Goal: Navigation & Orientation: Find specific page/section

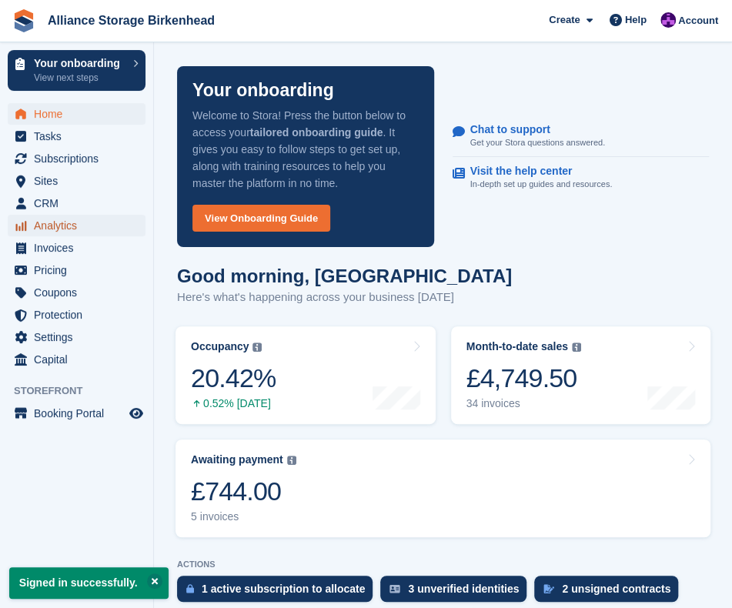
click at [77, 225] on span "Analytics" at bounding box center [80, 226] width 92 height 22
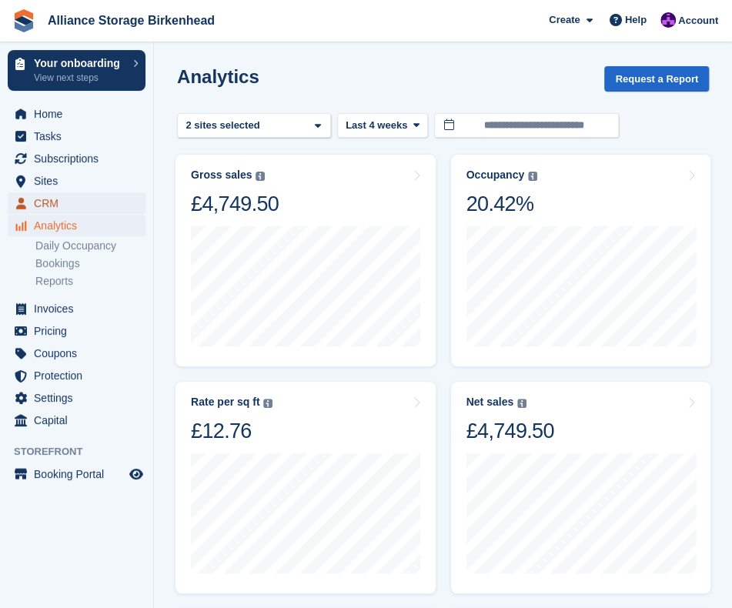
click at [77, 206] on span "CRM" at bounding box center [80, 203] width 92 height 22
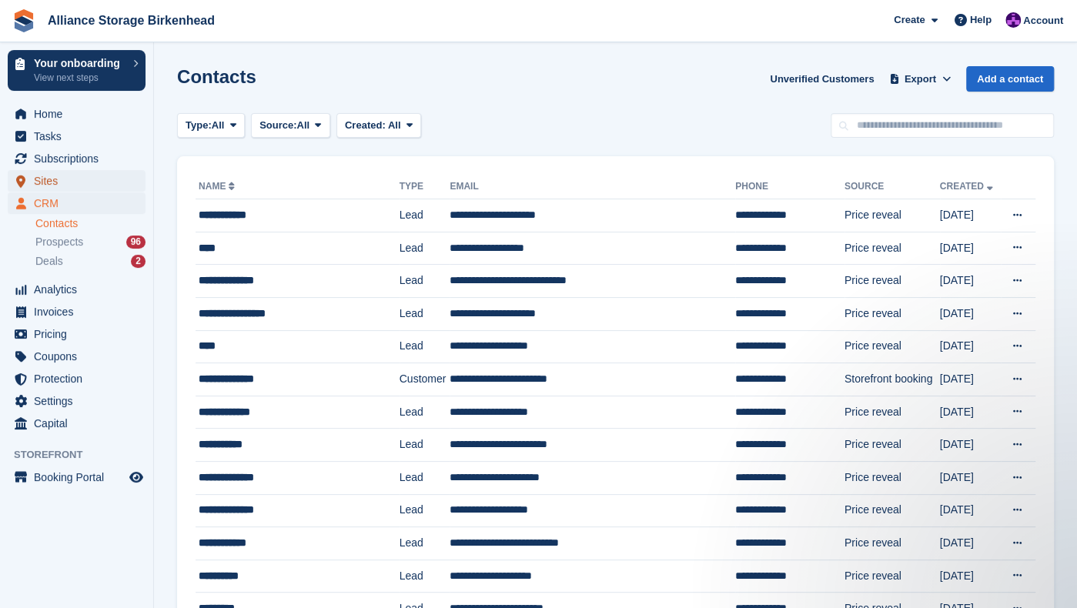
click at [71, 184] on span "Sites" at bounding box center [80, 181] width 92 height 22
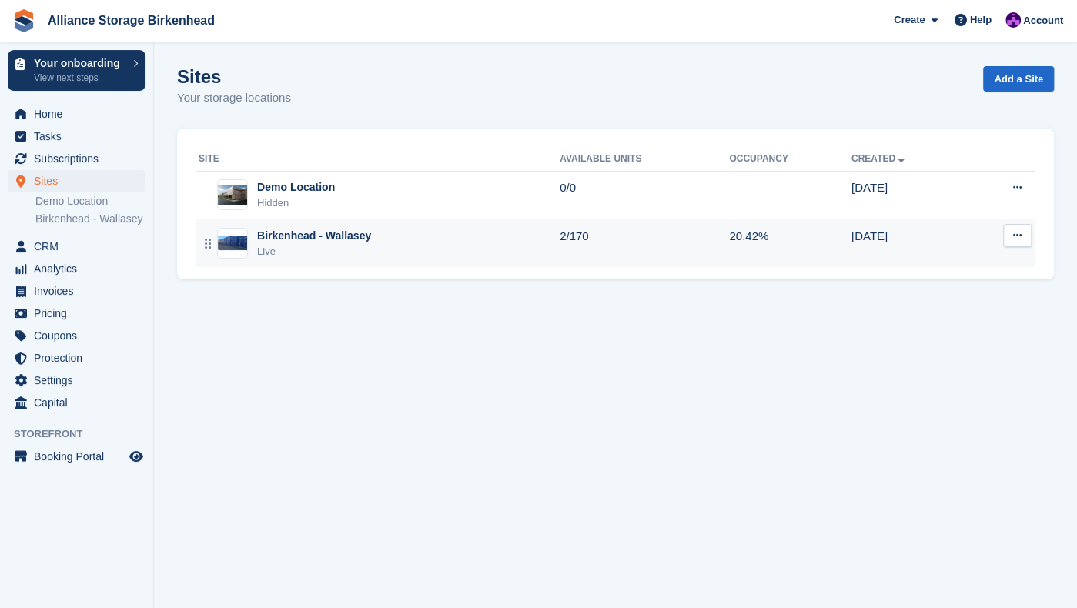
click at [443, 245] on div "Birkenhead - Wallasey Live" at bounding box center [379, 244] width 361 height 32
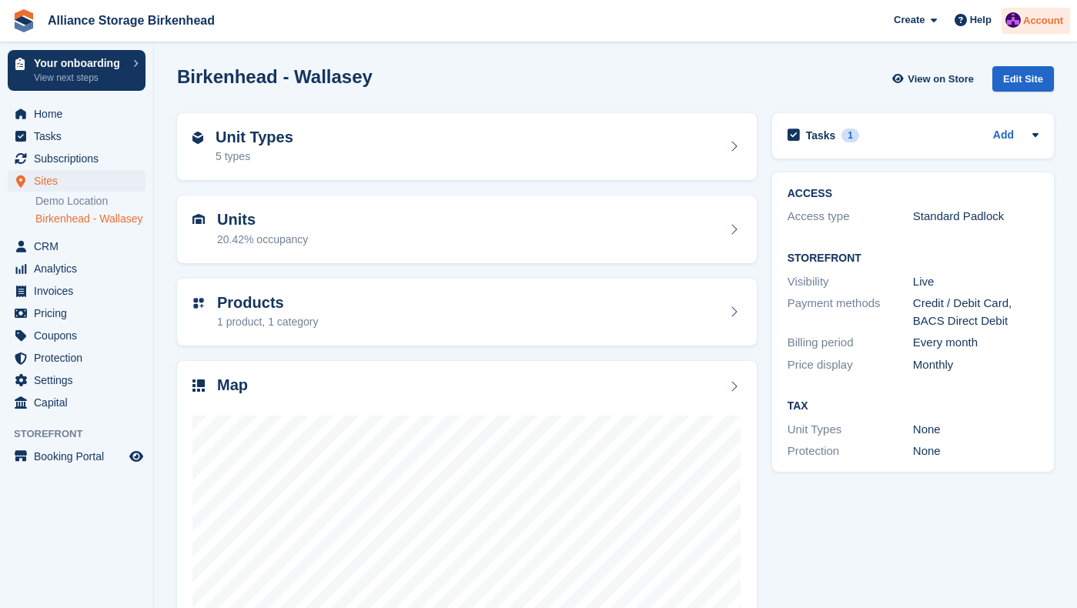
click at [1036, 23] on span "Account" at bounding box center [1043, 20] width 40 height 15
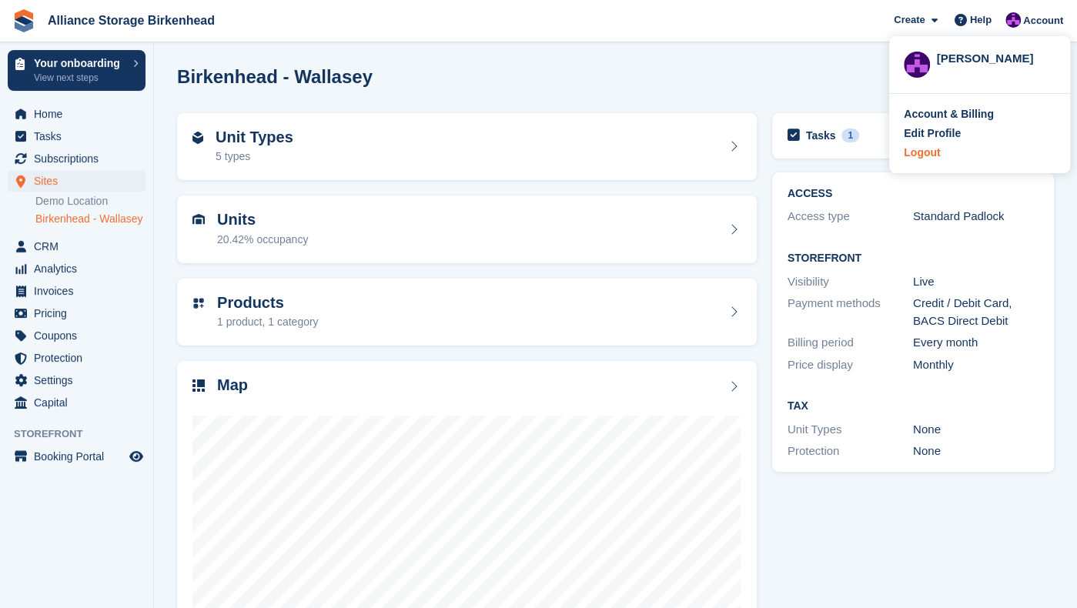
click at [919, 150] on div "Logout" at bounding box center [921, 153] width 36 height 16
